Goal: Task Accomplishment & Management: Complete application form

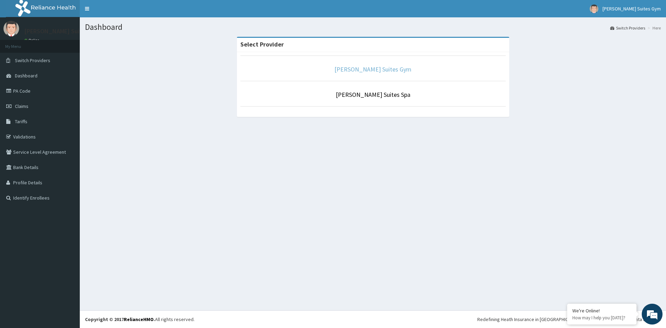
click at [387, 69] on link "[PERSON_NAME] Suites Gym" at bounding box center [373, 69] width 77 height 8
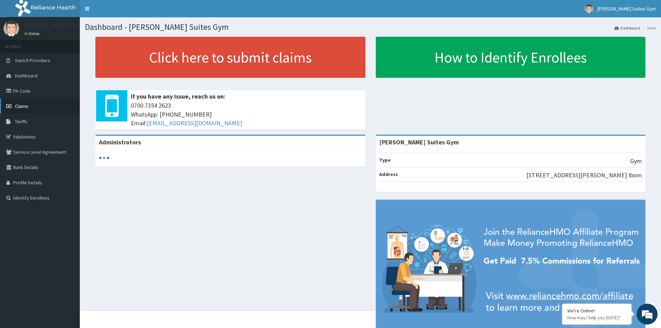
click at [23, 103] on link "Claims" at bounding box center [40, 106] width 80 height 15
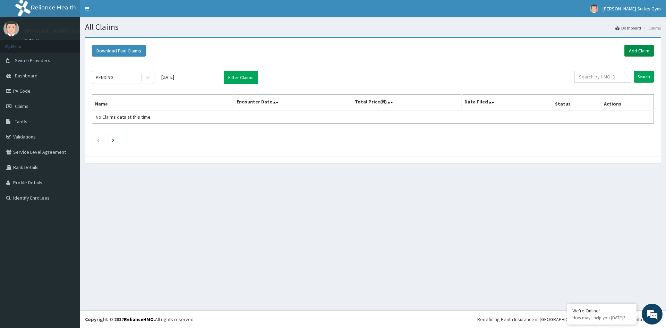
click at [645, 49] on link "Add Claim" at bounding box center [639, 51] width 29 height 12
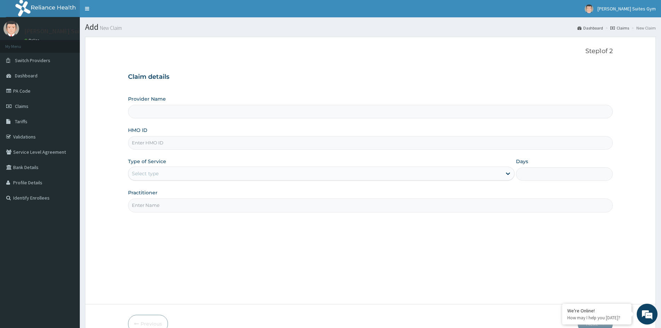
type input "[PERSON_NAME] Suites Gym"
type input "1"
click at [153, 143] on input "HMO ID" at bounding box center [370, 143] width 485 height 14
type input "s"
type input "SFA/1394/A"
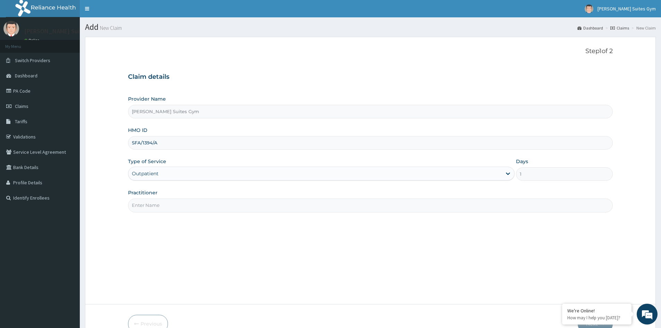
click at [159, 206] on input "Practitioner" at bounding box center [370, 205] width 485 height 14
type input "[PERSON_NAME]"
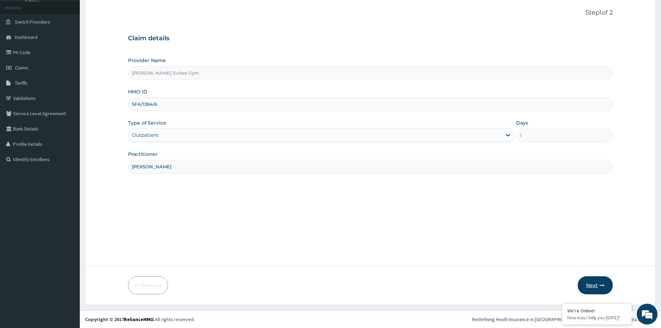
click at [599, 286] on button "Next" at bounding box center [595, 285] width 35 height 18
click at [145, 104] on input "SFA/1394/A" at bounding box center [370, 105] width 485 height 14
type input "SFA/15394/A"
click at [592, 285] on button "Next" at bounding box center [595, 285] width 35 height 18
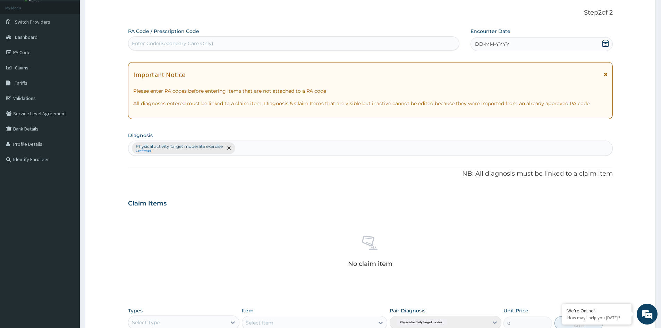
click at [516, 44] on div "DD-MM-YYYY" at bounding box center [542, 44] width 142 height 14
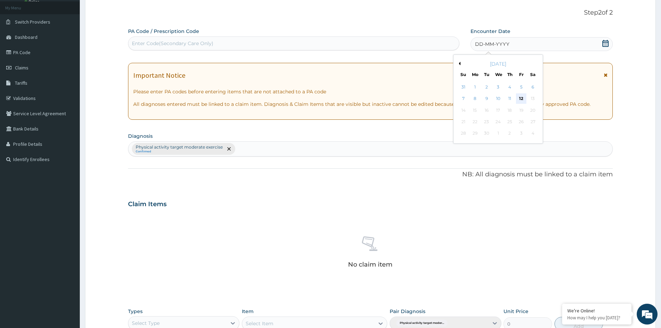
click at [523, 96] on div "12" at bounding box center [521, 99] width 10 height 10
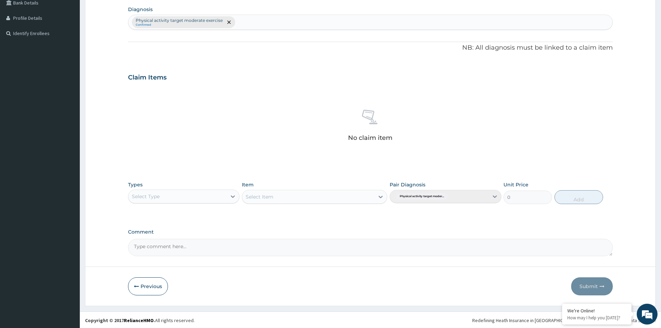
scroll to position [166, 0]
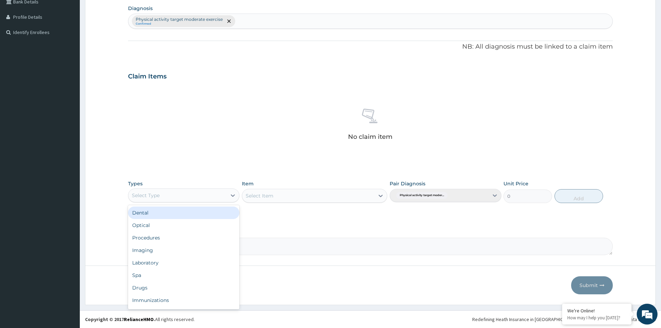
click at [208, 197] on div "Select Type" at bounding box center [177, 195] width 98 height 11
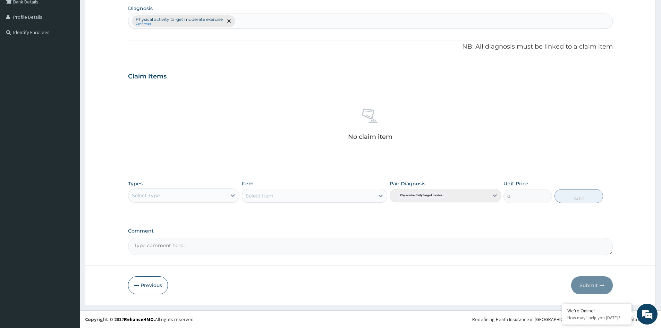
click at [175, 196] on div "Select Type" at bounding box center [177, 195] width 98 height 11
type input "G"
click at [149, 239] on div "Gym" at bounding box center [183, 237] width 111 height 12
click at [271, 196] on div "Select Item" at bounding box center [314, 196] width 145 height 14
click at [311, 195] on div "Select Item" at bounding box center [314, 196] width 145 height 14
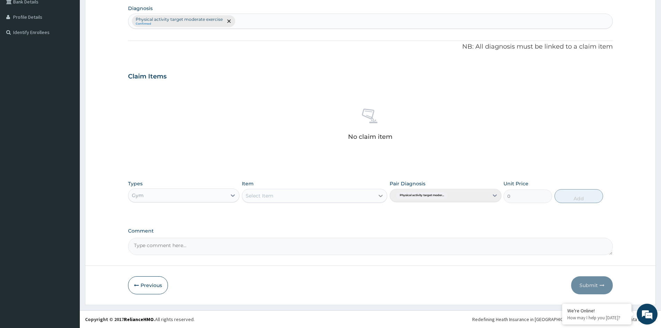
click at [382, 197] on icon at bounding box center [380, 195] width 7 height 7
click at [326, 211] on div "Gym per walk in" at bounding box center [314, 213] width 145 height 12
click at [583, 195] on button "Add" at bounding box center [578, 196] width 49 height 14
type input "0"
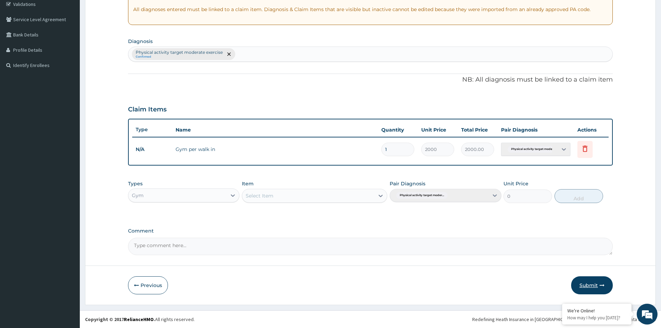
click at [585, 284] on button "Submit" at bounding box center [592, 285] width 42 height 18
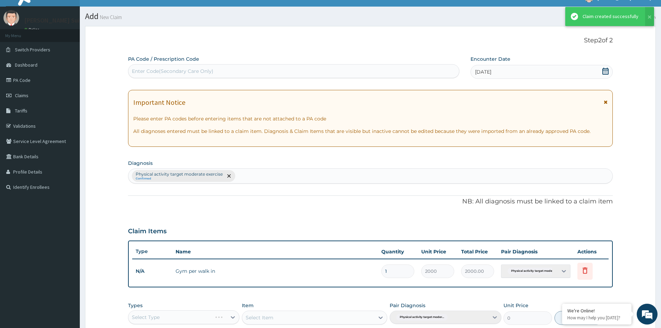
scroll to position [133, 0]
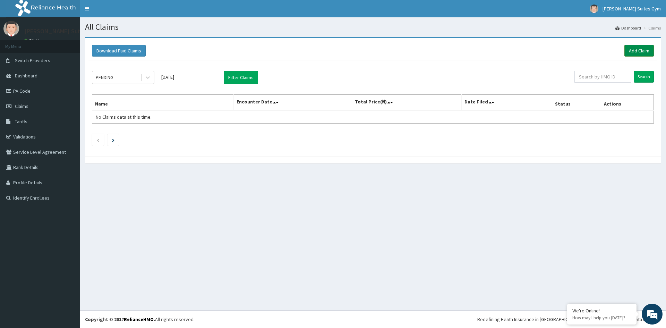
click at [643, 48] on link "Add Claim" at bounding box center [639, 51] width 29 height 12
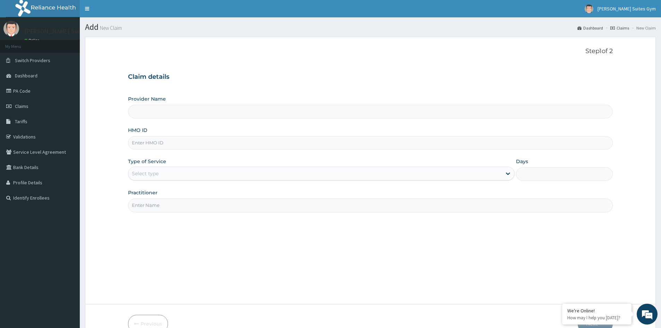
click at [142, 141] on input "HMO ID" at bounding box center [370, 143] width 485 height 14
type input "[PERSON_NAME] Suites Gym"
type input "1"
type input "SFA/13274/A"
click at [193, 206] on input "Practitioner" at bounding box center [370, 205] width 485 height 14
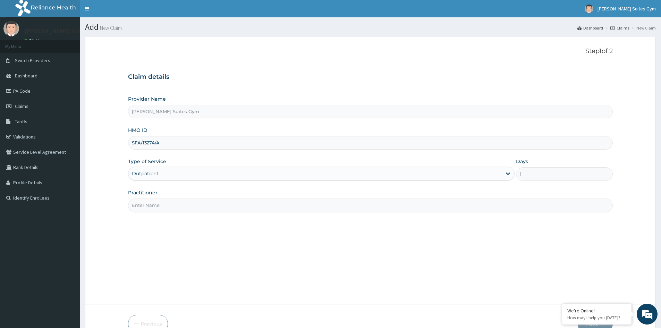
type input "PATRICK"
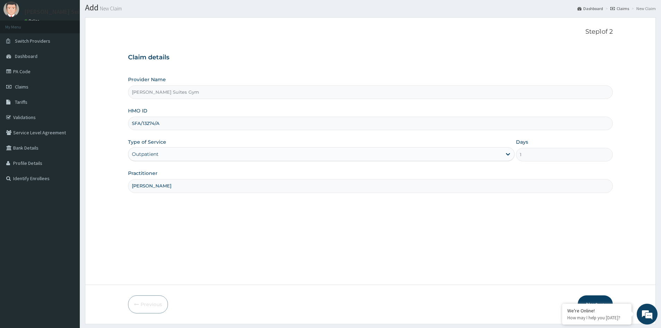
scroll to position [39, 0]
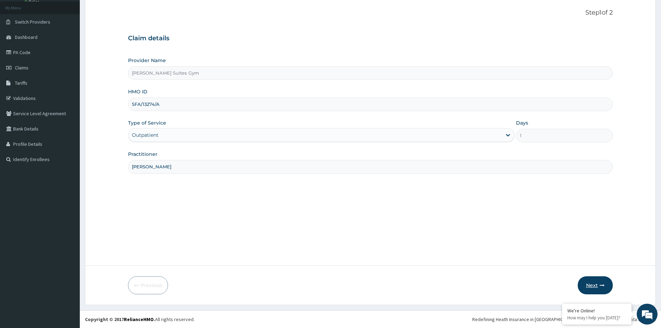
click at [598, 280] on button "Next" at bounding box center [595, 285] width 35 height 18
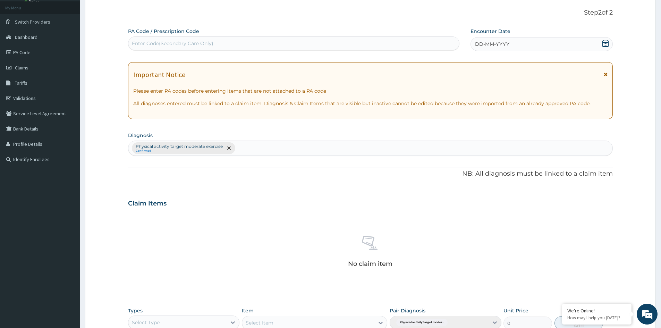
click at [516, 45] on div "DD-MM-YYYY" at bounding box center [542, 44] width 142 height 14
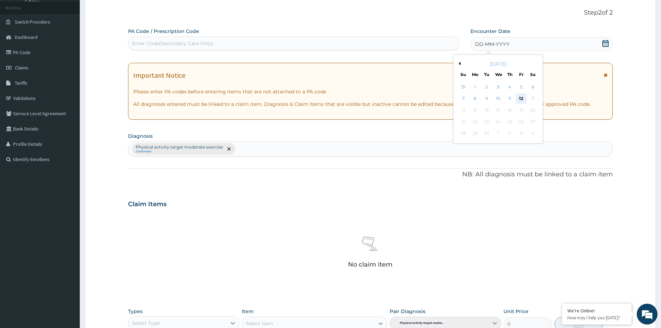
click at [518, 95] on div "12" at bounding box center [521, 99] width 10 height 10
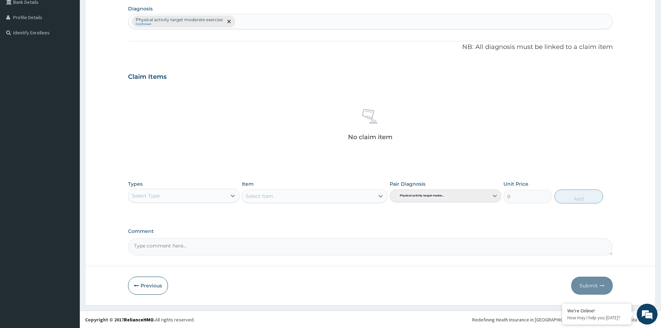
scroll to position [166, 0]
click at [141, 195] on div "Select Type" at bounding box center [146, 195] width 28 height 7
type input "G"
click at [145, 237] on div "Gym" at bounding box center [183, 237] width 111 height 12
click at [382, 196] on div "Select Item" at bounding box center [314, 196] width 145 height 14
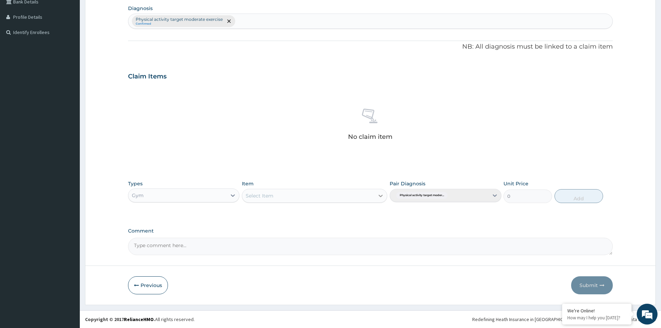
click at [382, 198] on icon at bounding box center [380, 195] width 7 height 7
click at [302, 215] on div "Gym per walk in" at bounding box center [314, 213] width 145 height 12
click at [588, 193] on button "Add" at bounding box center [578, 196] width 49 height 14
type input "0"
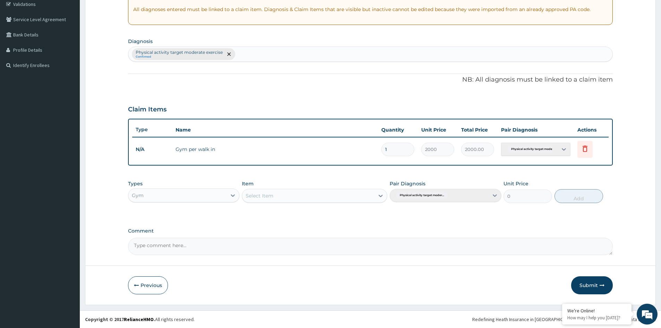
scroll to position [133, 0]
click at [598, 284] on button "Submit" at bounding box center [592, 285] width 42 height 18
